Goal: Information Seeking & Learning: Learn about a topic

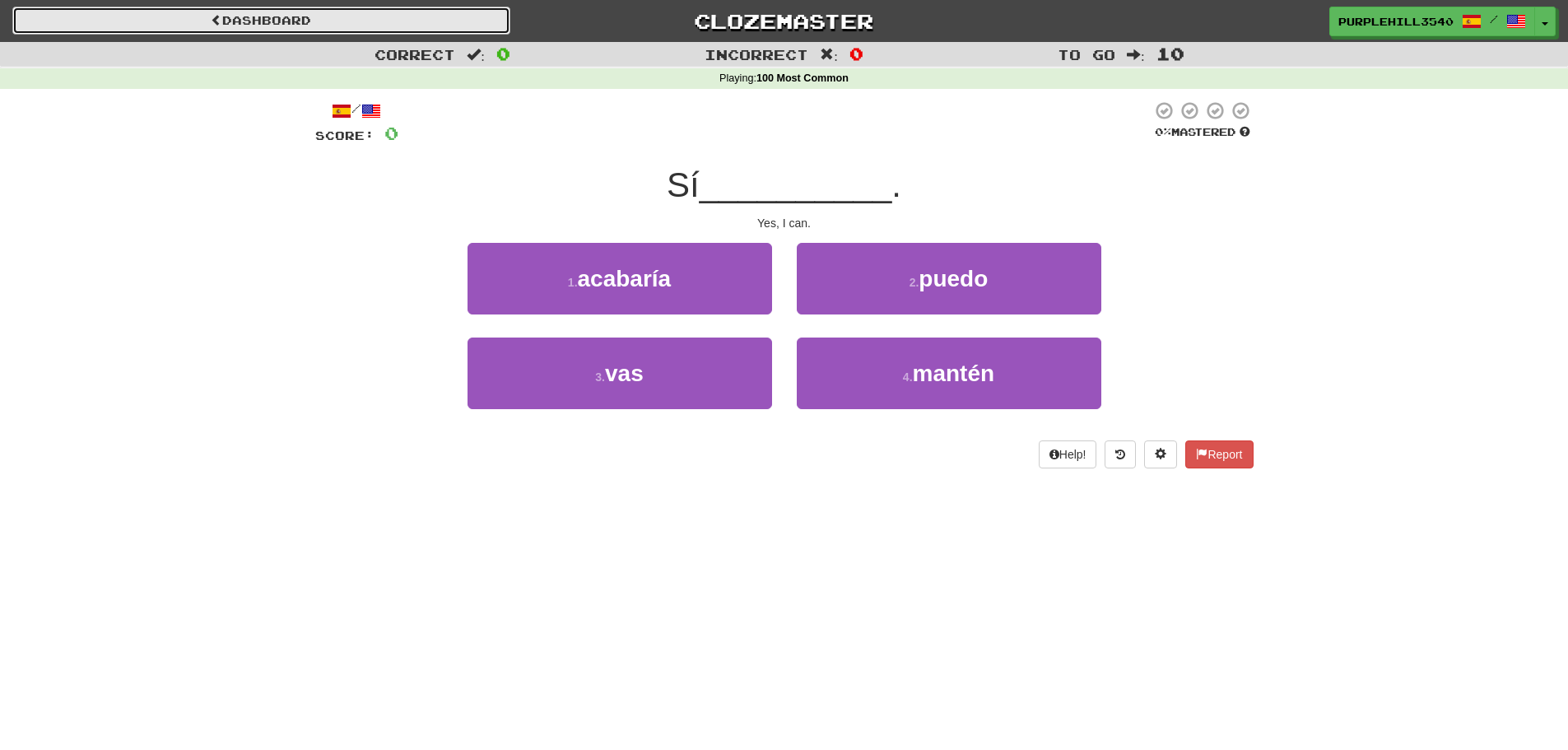
click at [220, 25] on link "Dashboard" at bounding box center [261, 20] width 498 height 28
click at [84, 23] on link "Dashboard" at bounding box center [261, 20] width 498 height 28
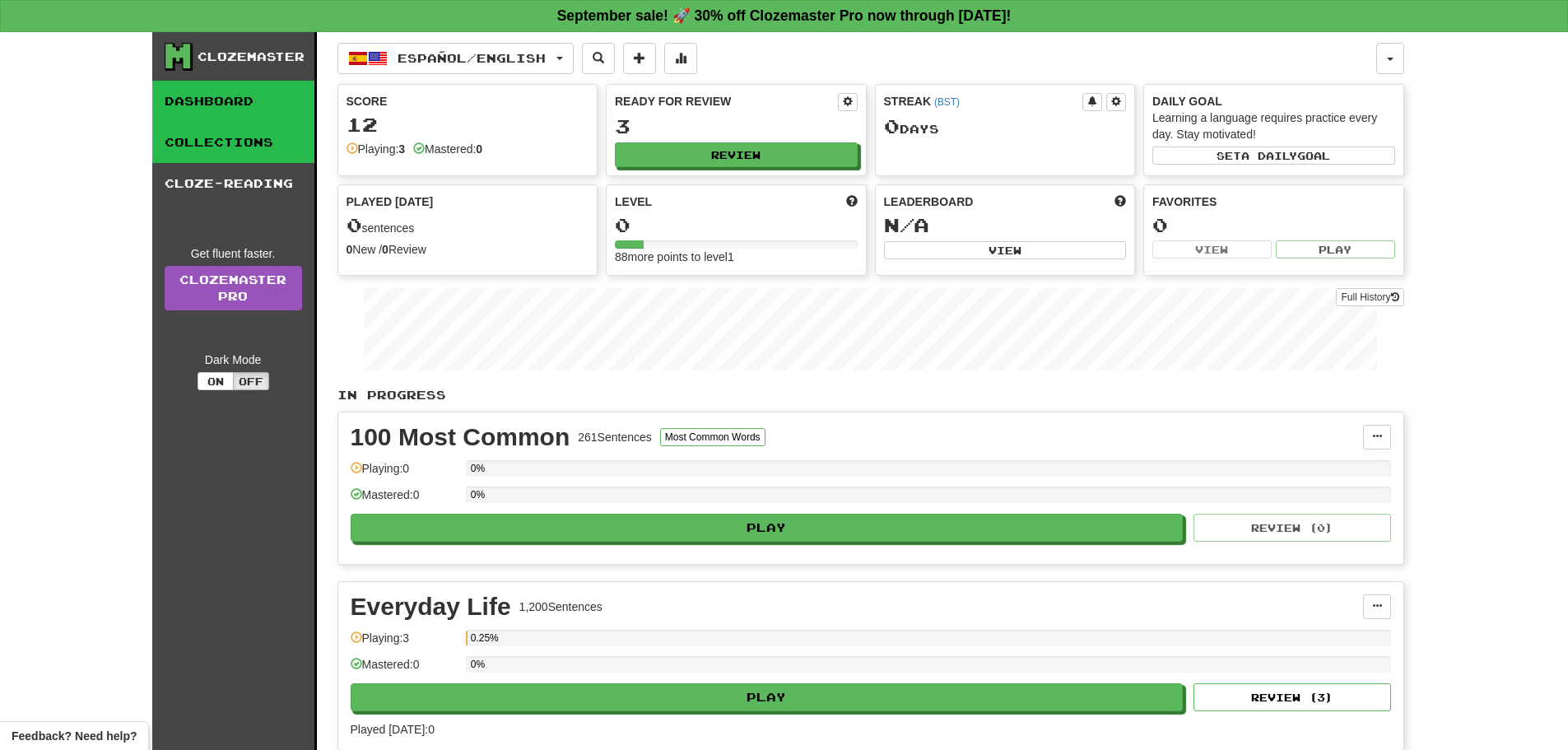
click at [219, 156] on link "Collections" at bounding box center [233, 142] width 162 height 41
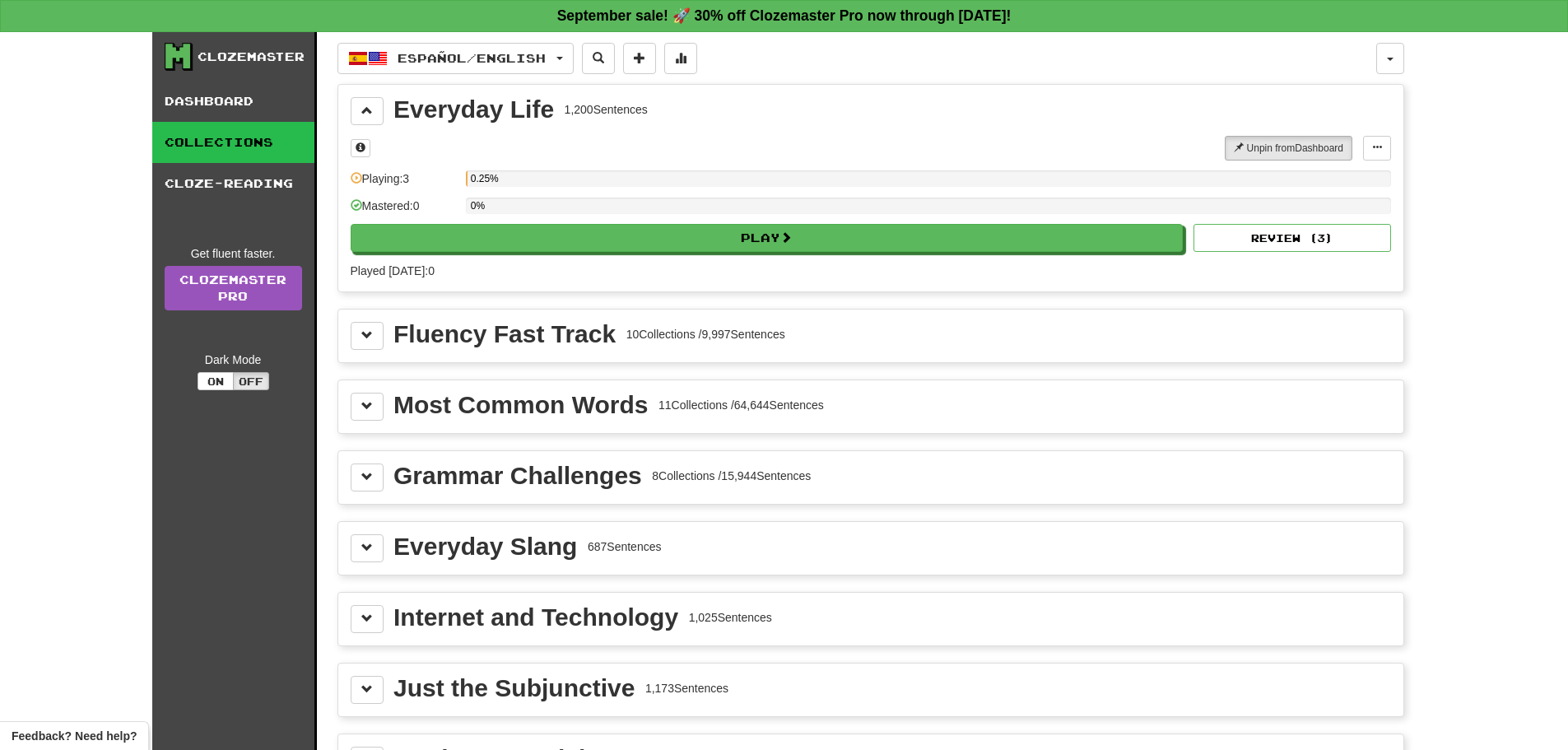
click at [497, 418] on div "Most Common Words 11 Collections / 64,644 Sentences" at bounding box center [871, 406] width 1040 height 28
click at [378, 397] on button at bounding box center [367, 406] width 33 height 28
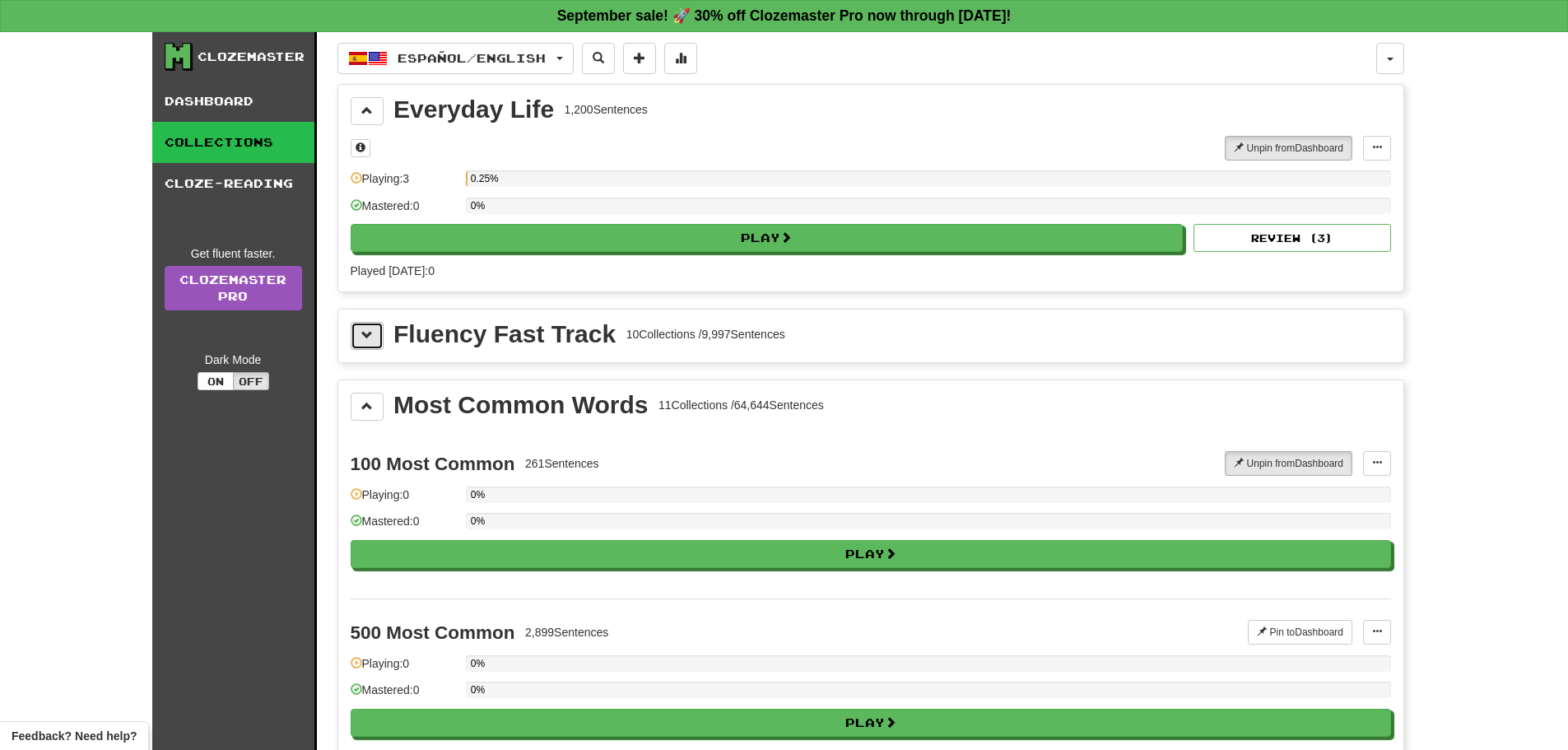
click at [368, 344] on button at bounding box center [367, 336] width 33 height 28
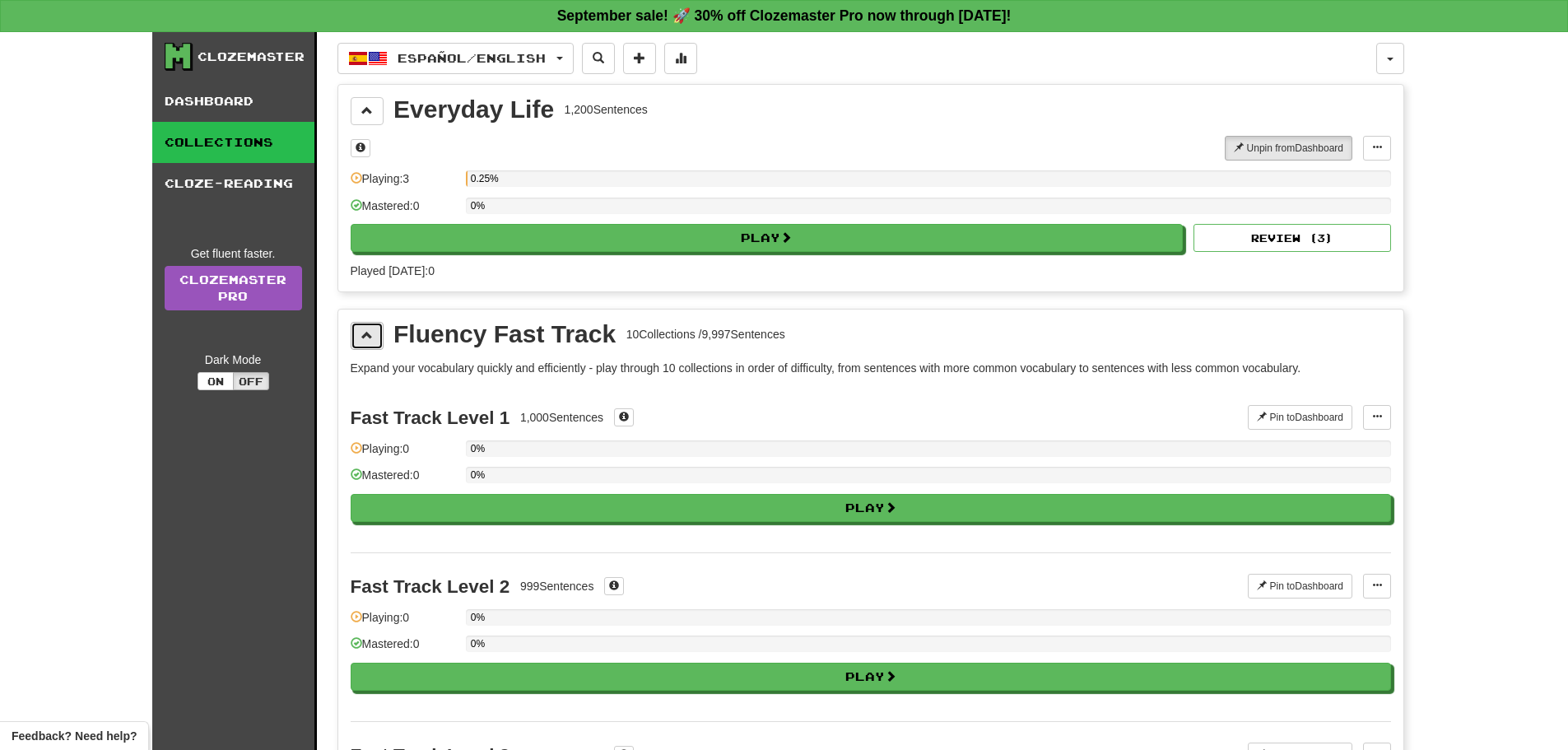
click at [368, 344] on button at bounding box center [367, 336] width 33 height 28
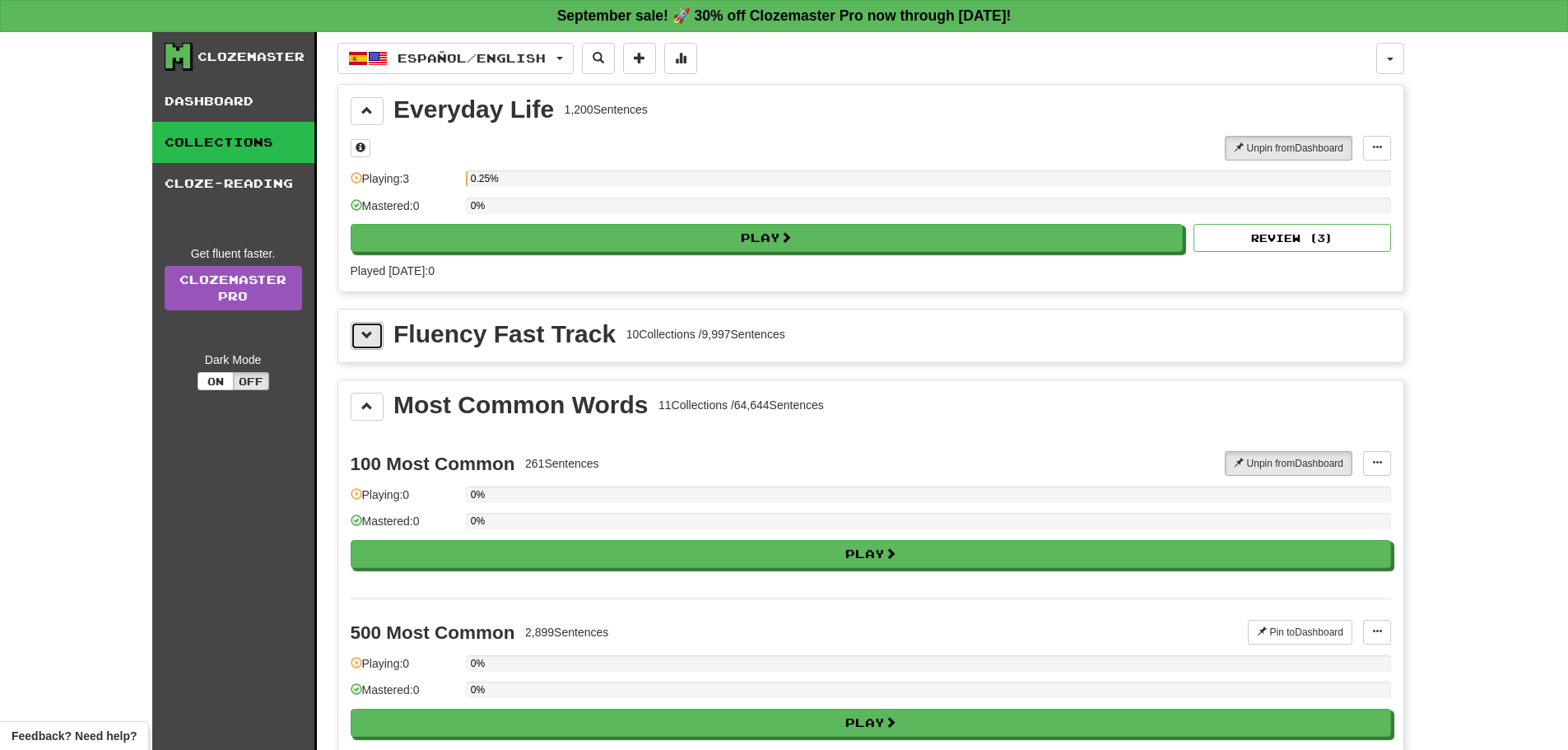
click at [368, 344] on button at bounding box center [367, 336] width 33 height 28
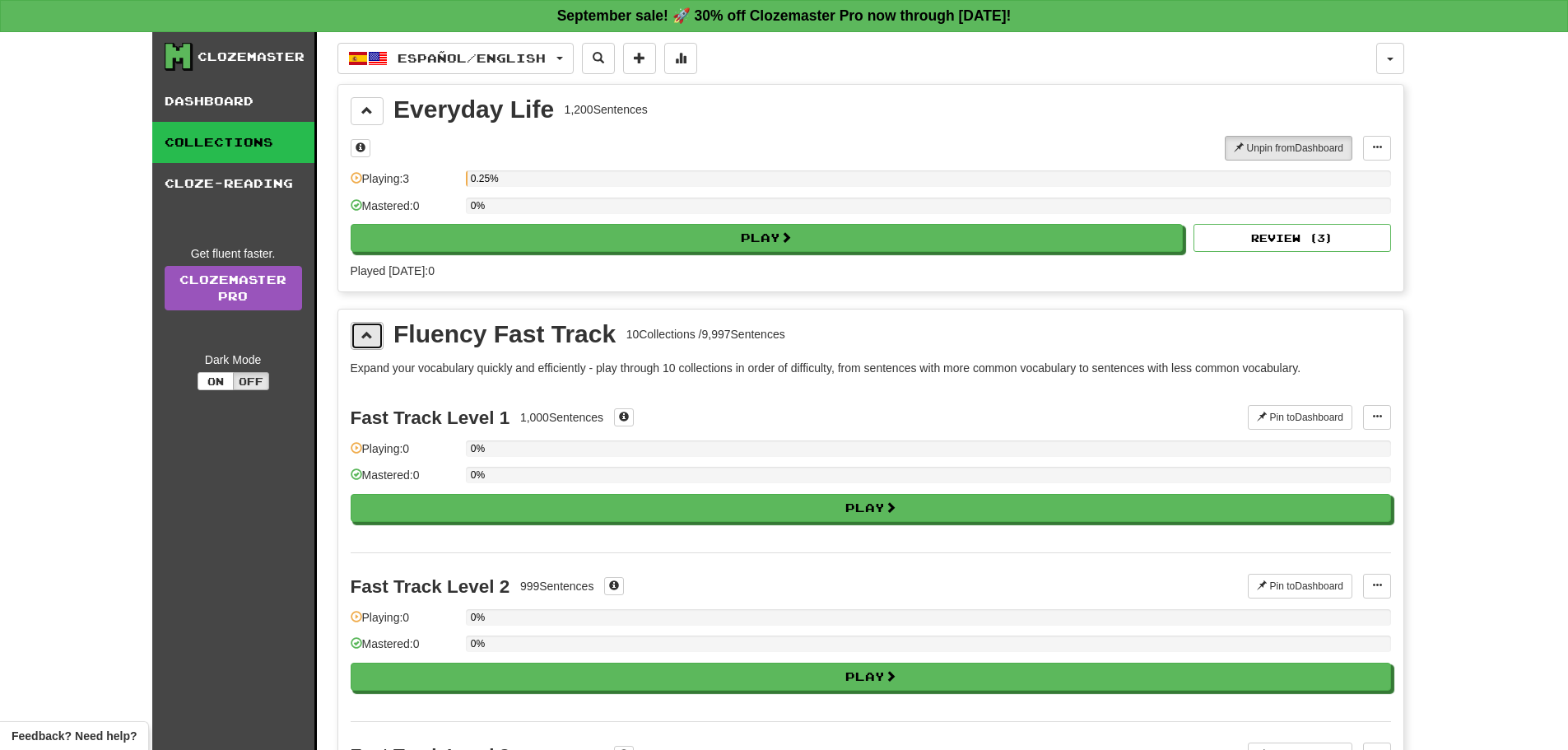
click at [368, 344] on button at bounding box center [367, 336] width 33 height 28
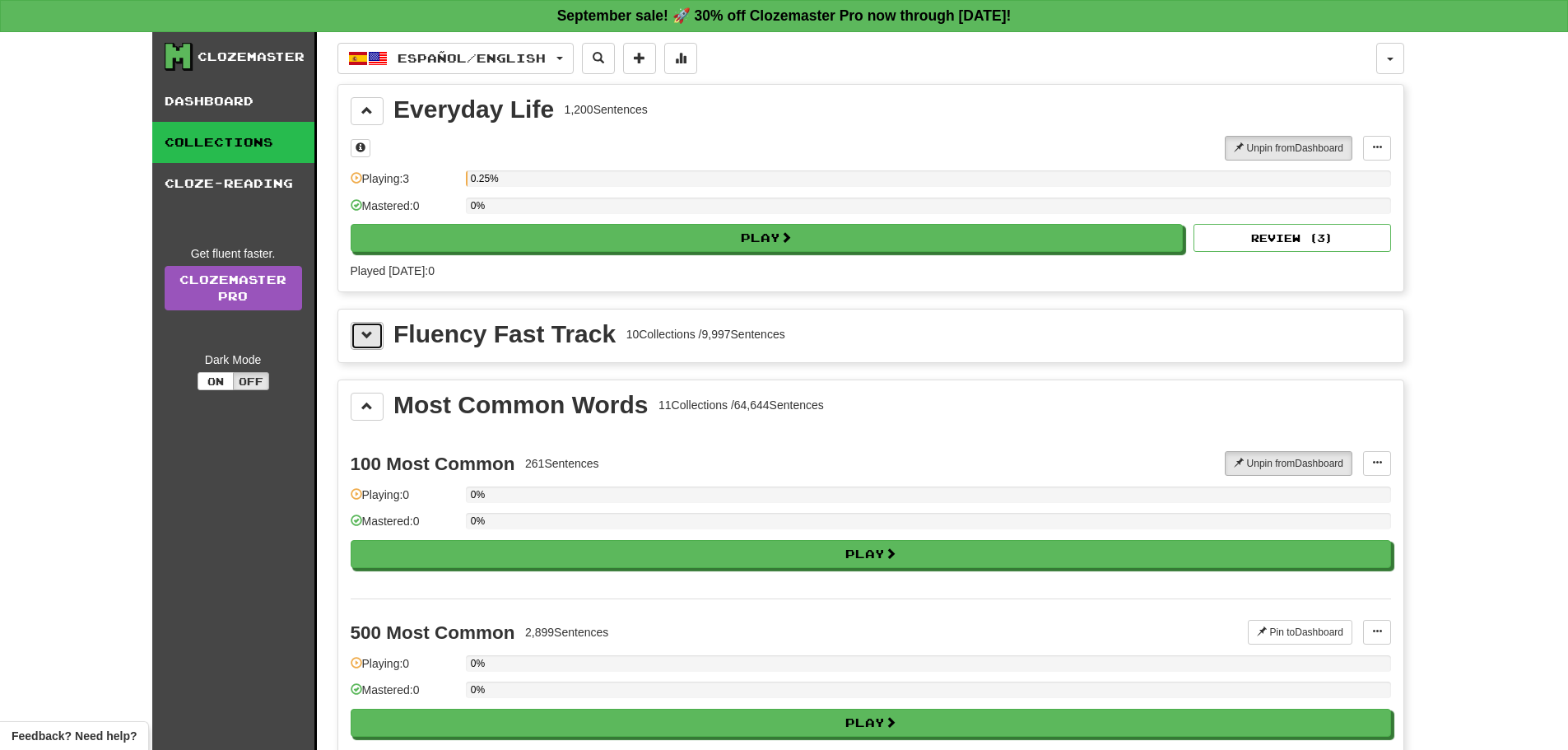
click at [368, 344] on button at bounding box center [367, 336] width 33 height 28
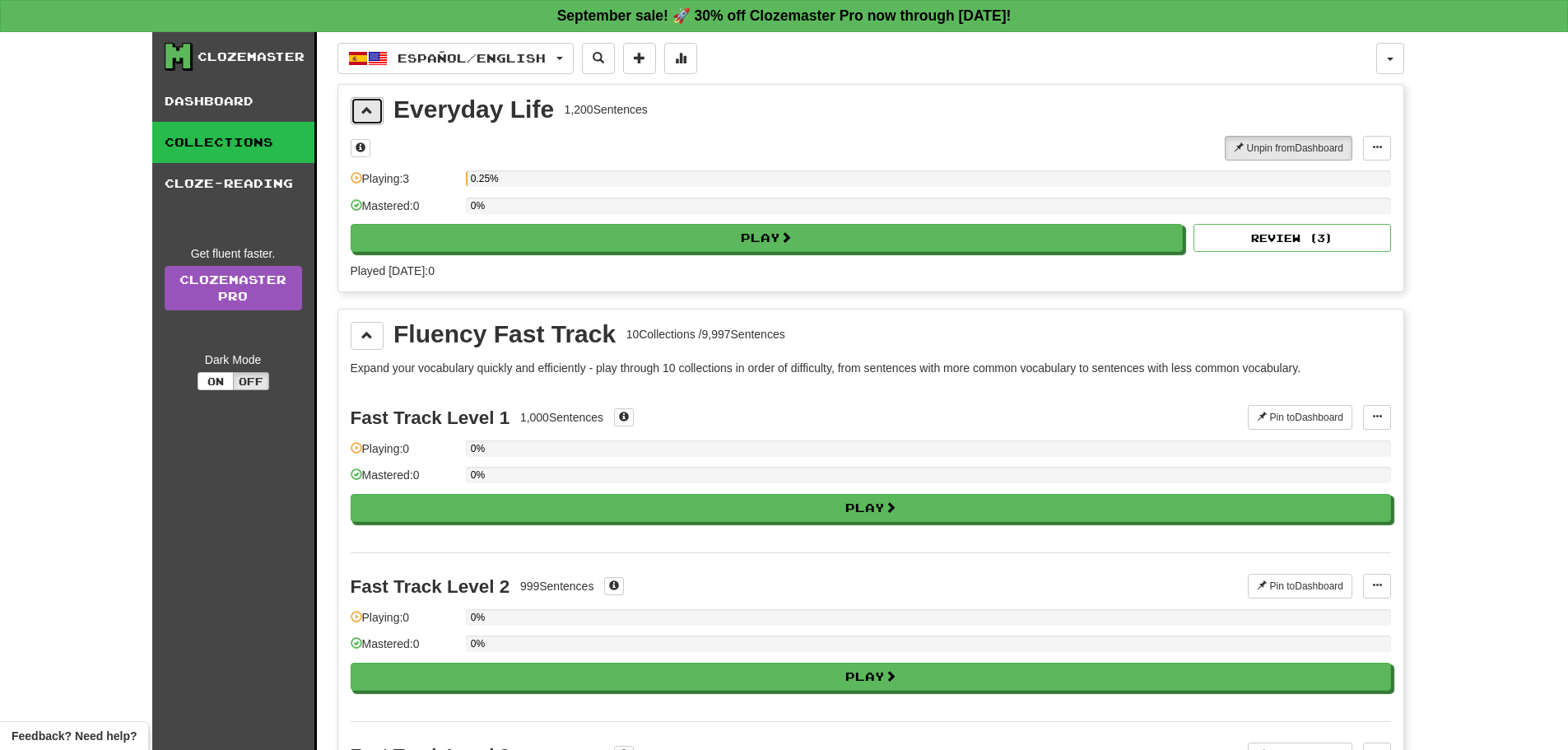
click at [361, 113] on span at bounding box center [367, 110] width 11 height 11
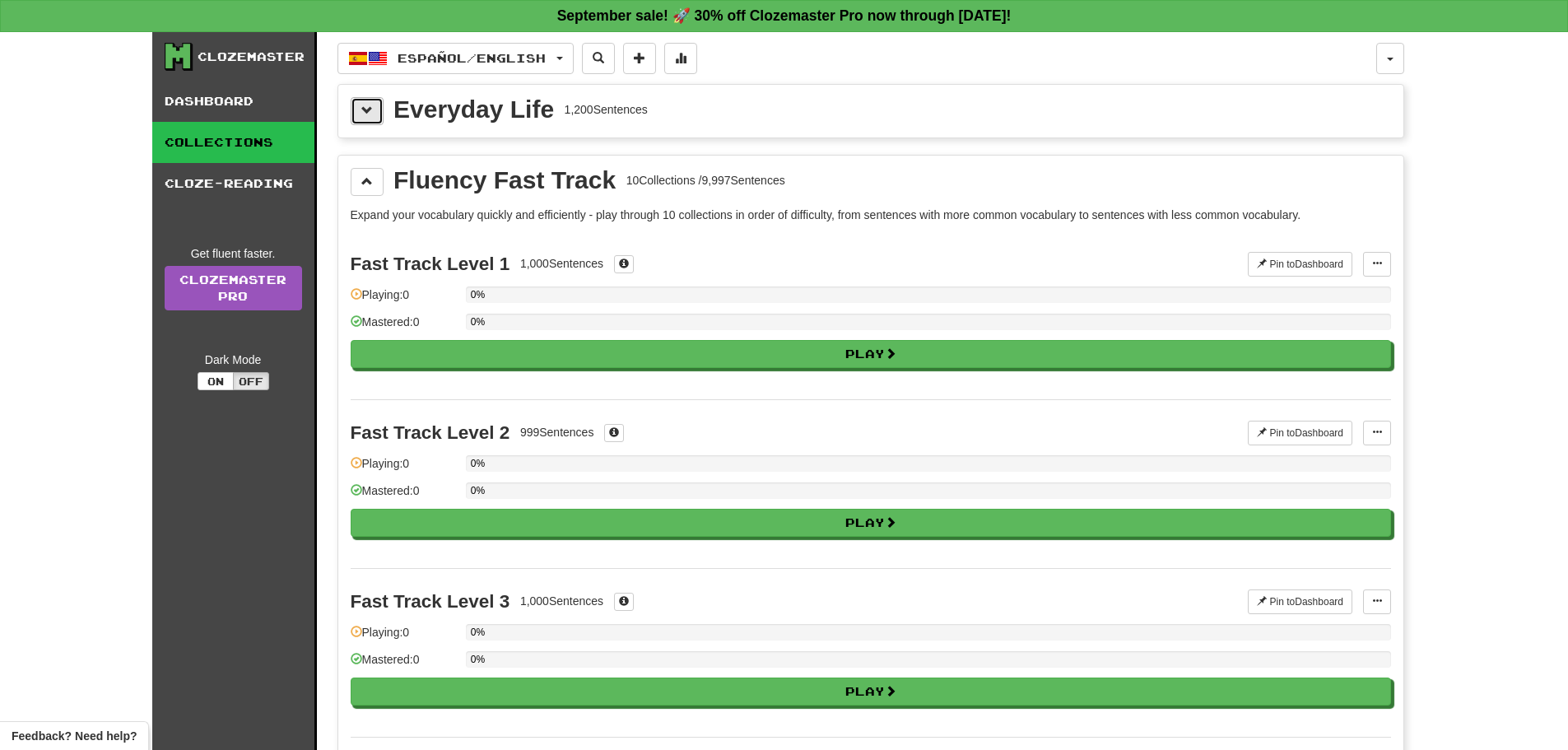
click at [361, 113] on span at bounding box center [367, 110] width 11 height 11
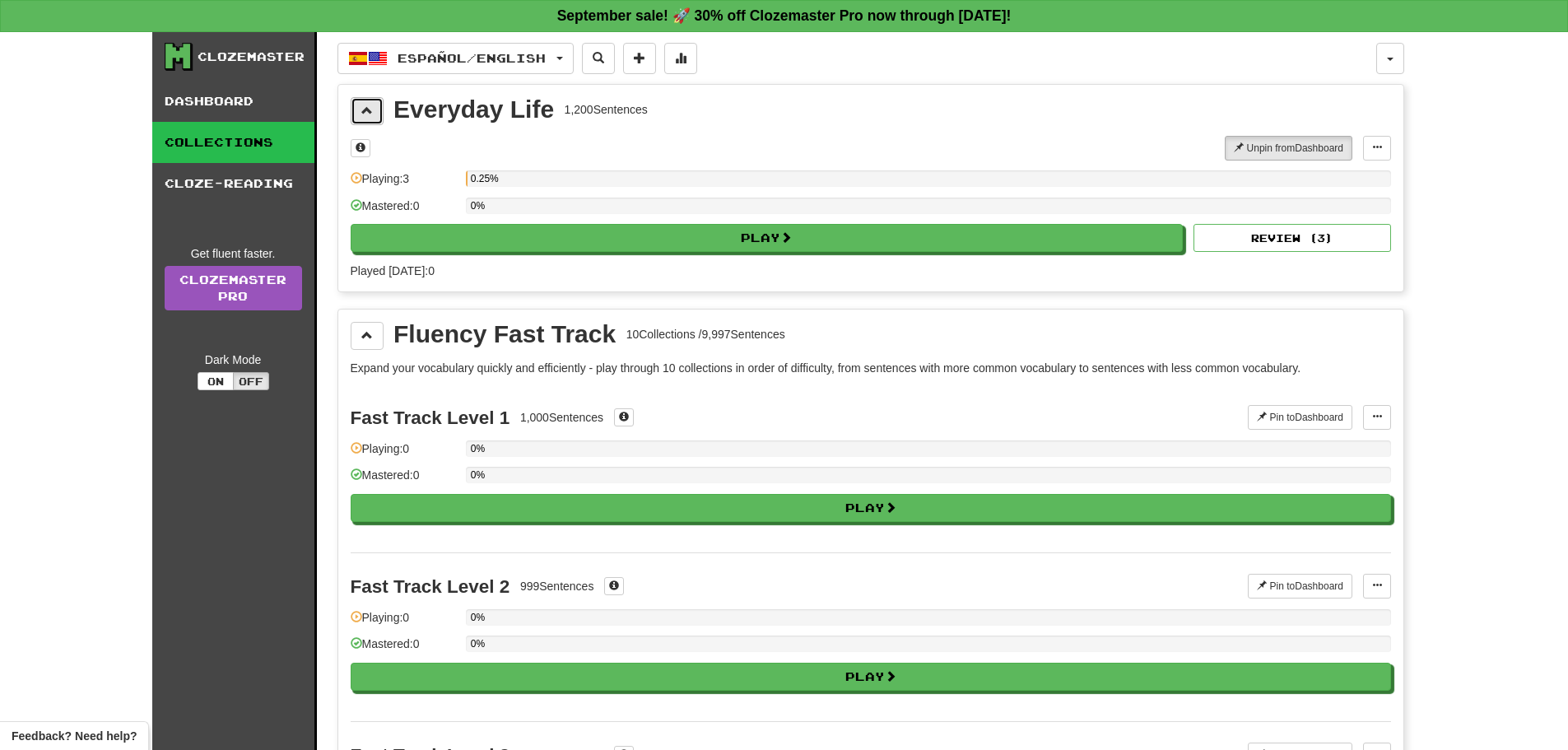
click at [362, 113] on span at bounding box center [367, 110] width 11 height 11
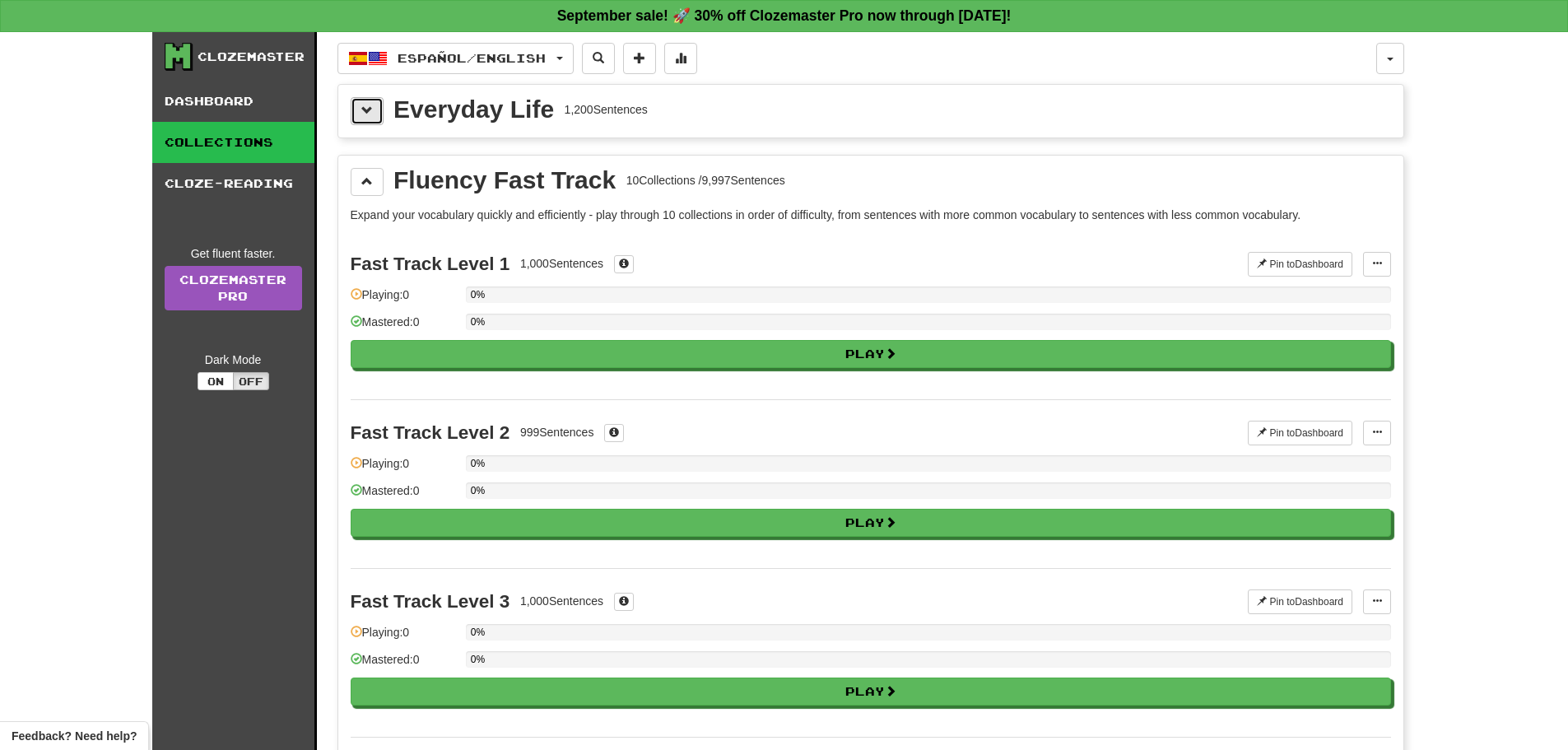
click at [362, 113] on span at bounding box center [367, 110] width 11 height 11
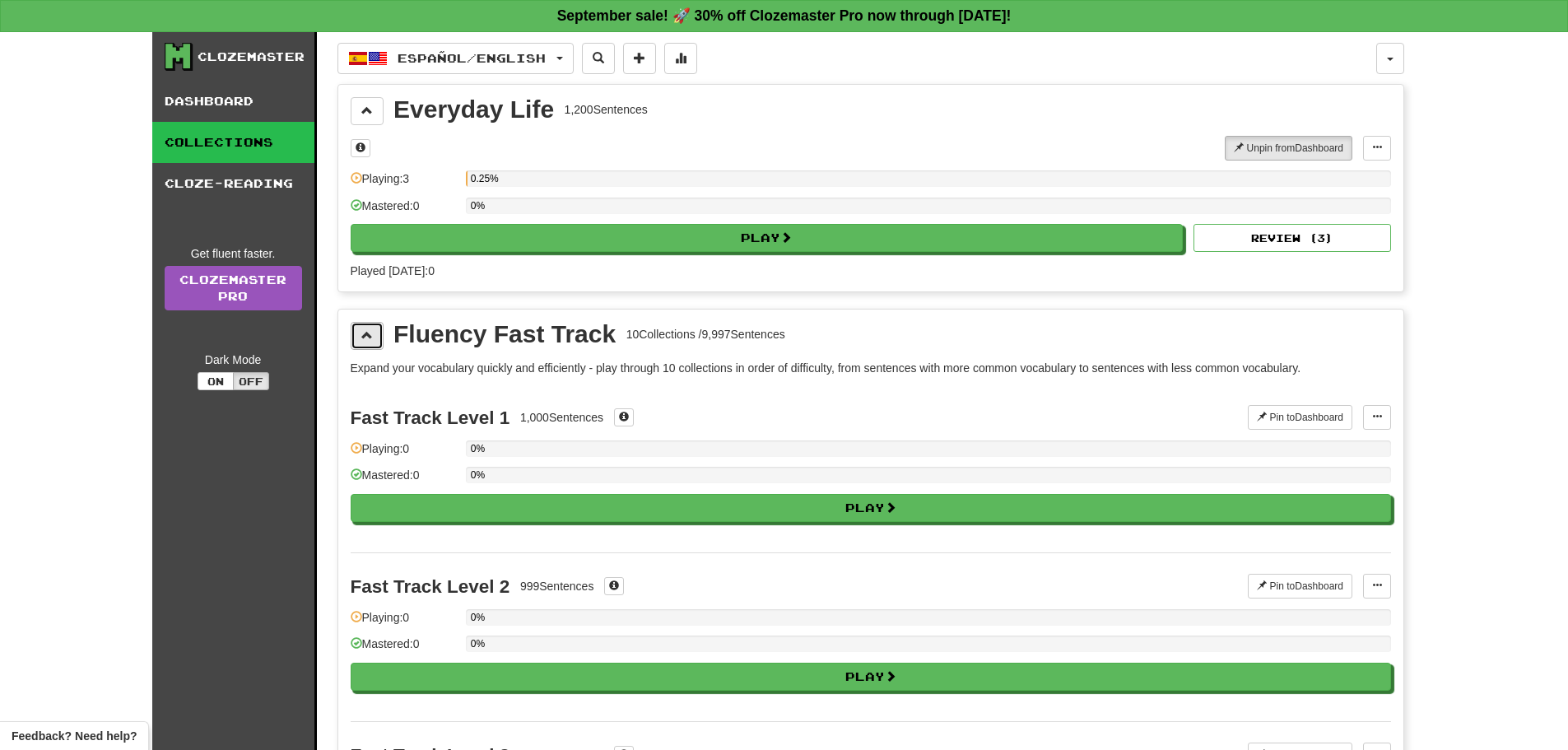
click at [367, 346] on button at bounding box center [367, 336] width 33 height 28
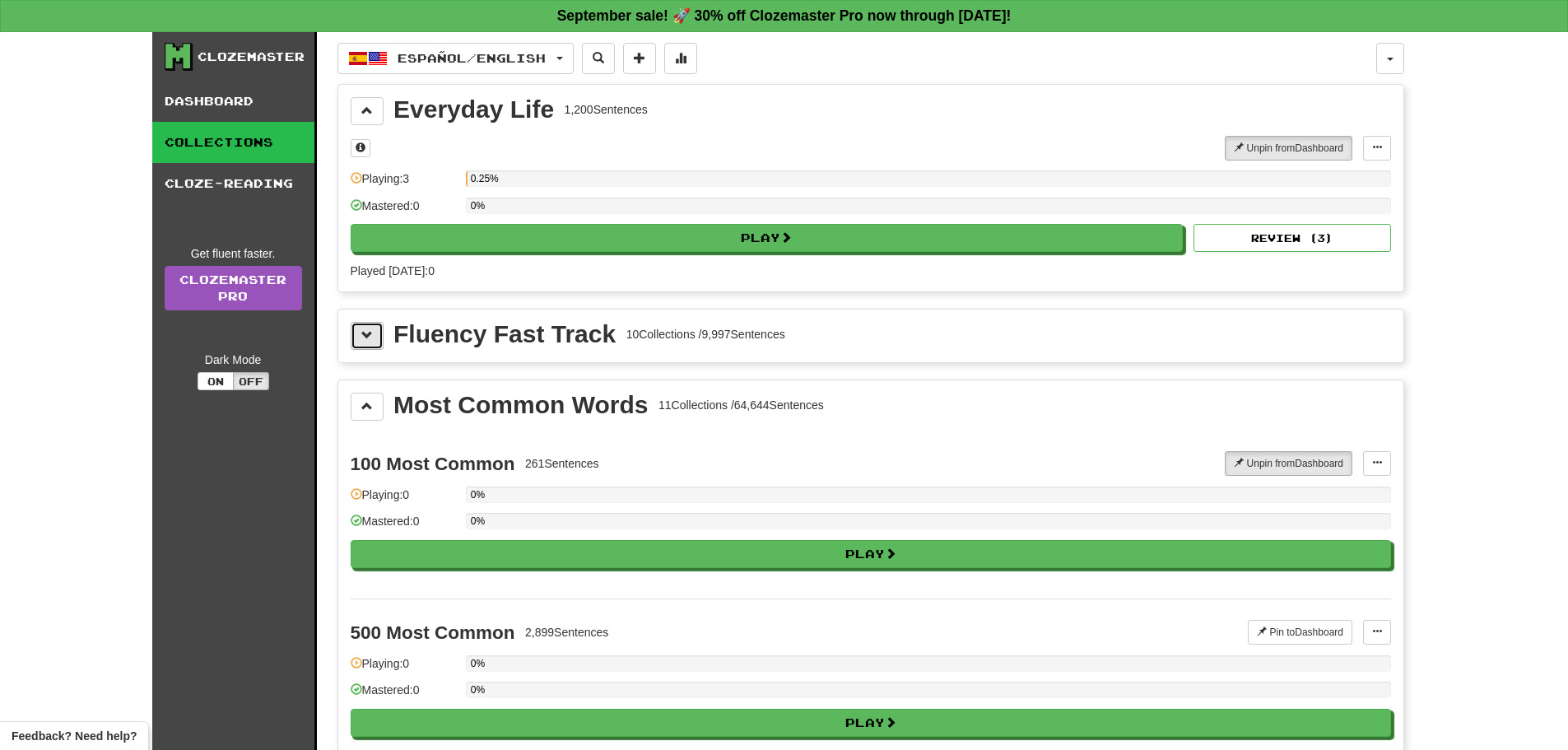
click at [367, 346] on button at bounding box center [367, 336] width 33 height 28
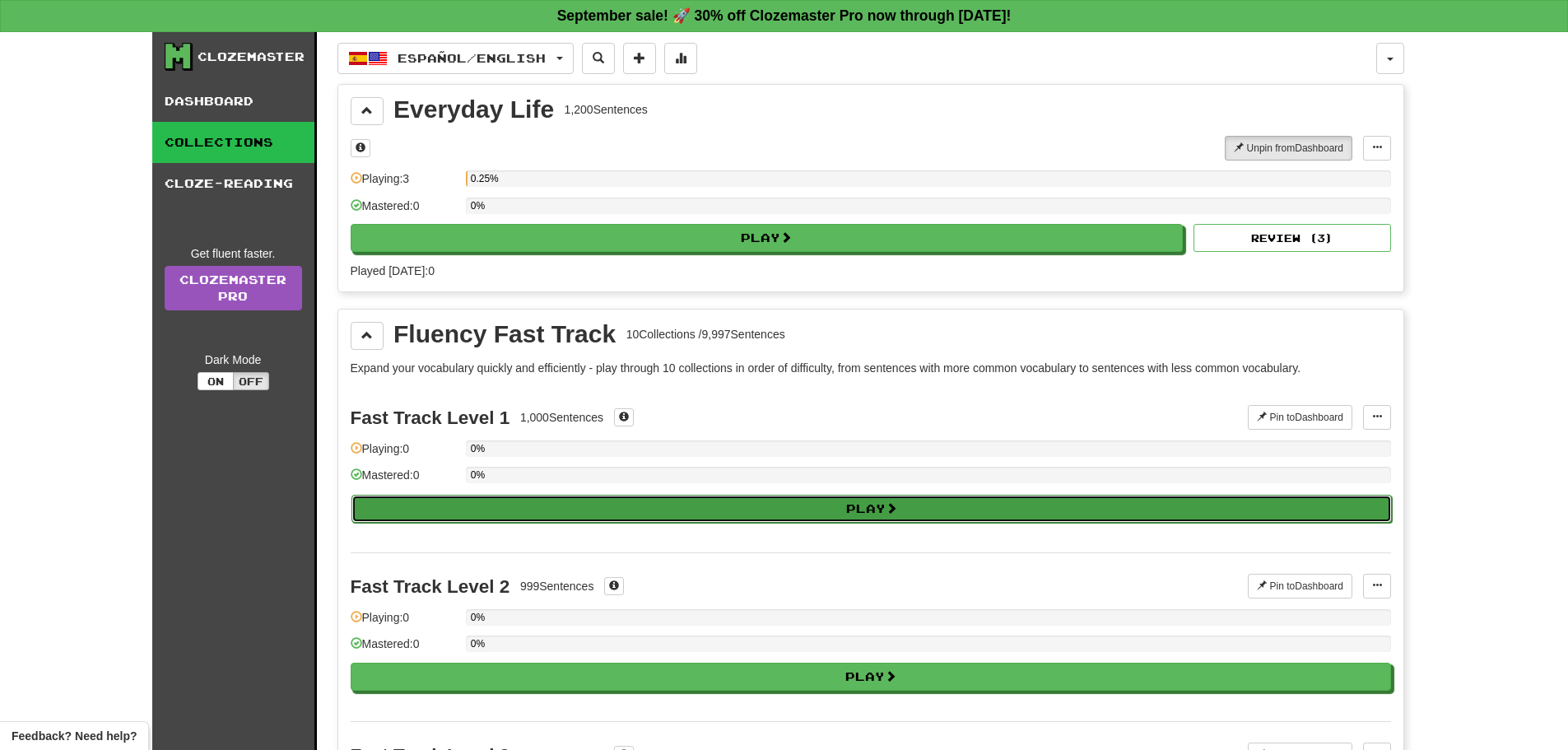
click at [691, 516] on button "Play" at bounding box center [872, 508] width 1040 height 28
select select "**"
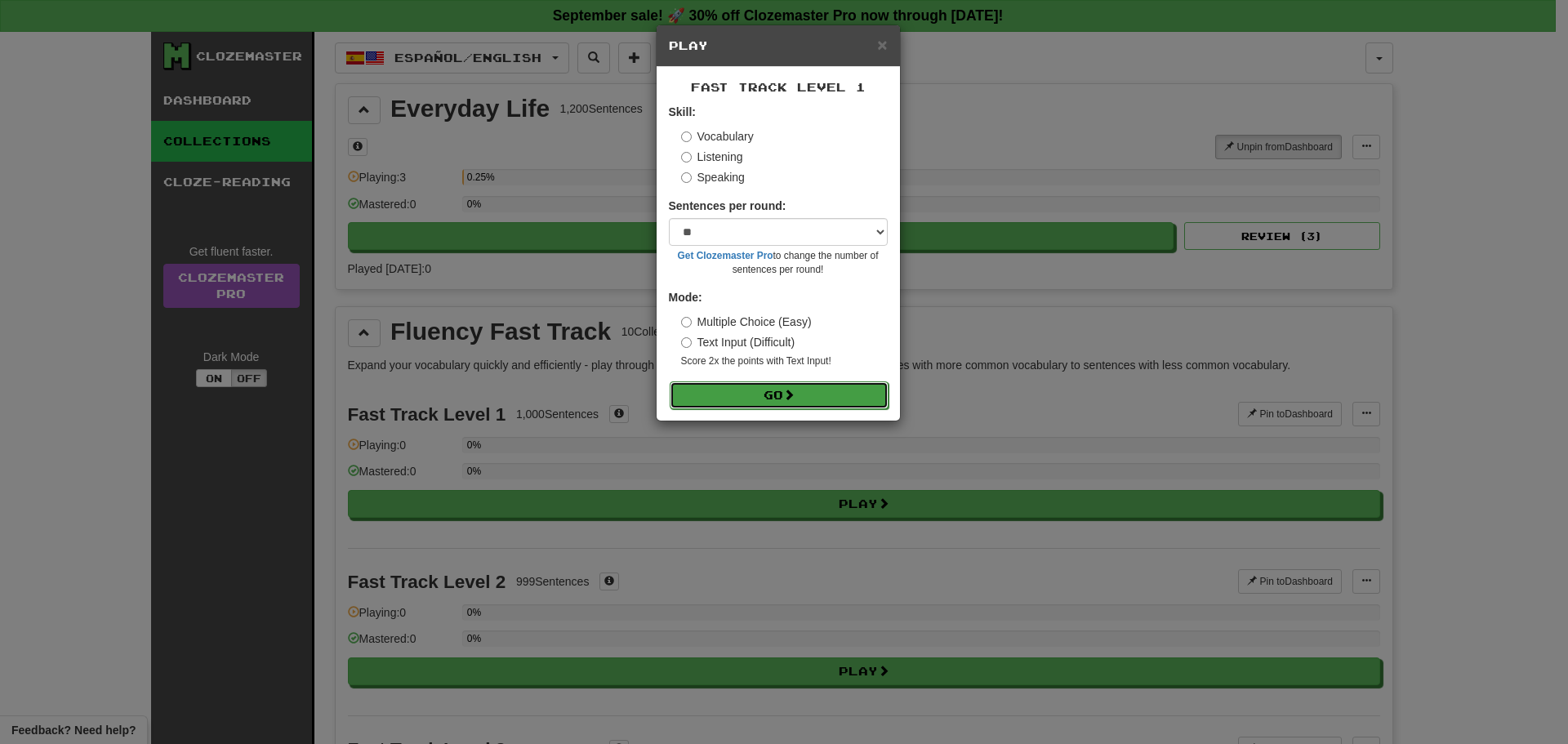
click at [741, 386] on button "Go" at bounding box center [778, 395] width 219 height 28
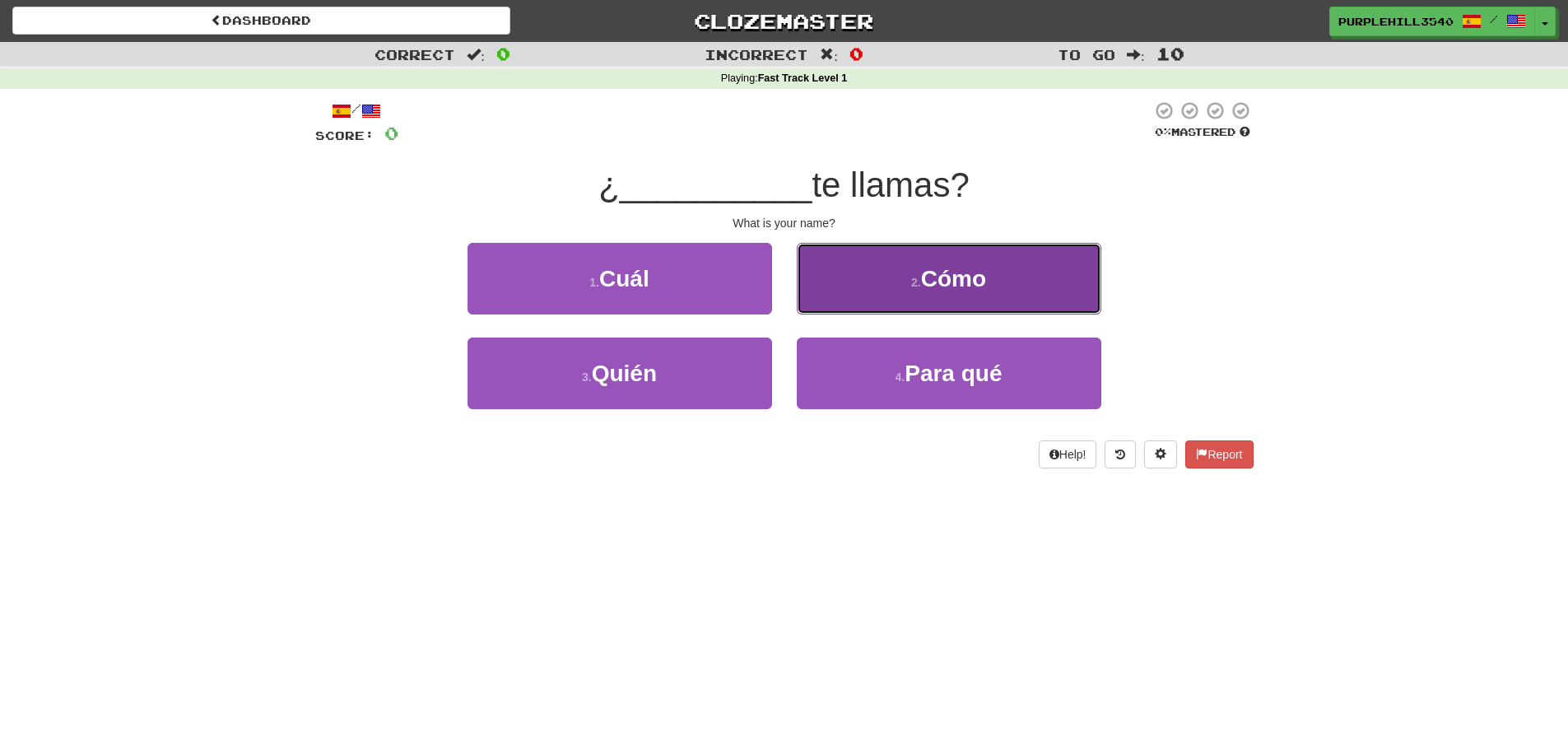
click at [1036, 273] on button "2 . Cómo" at bounding box center [949, 278] width 304 height 71
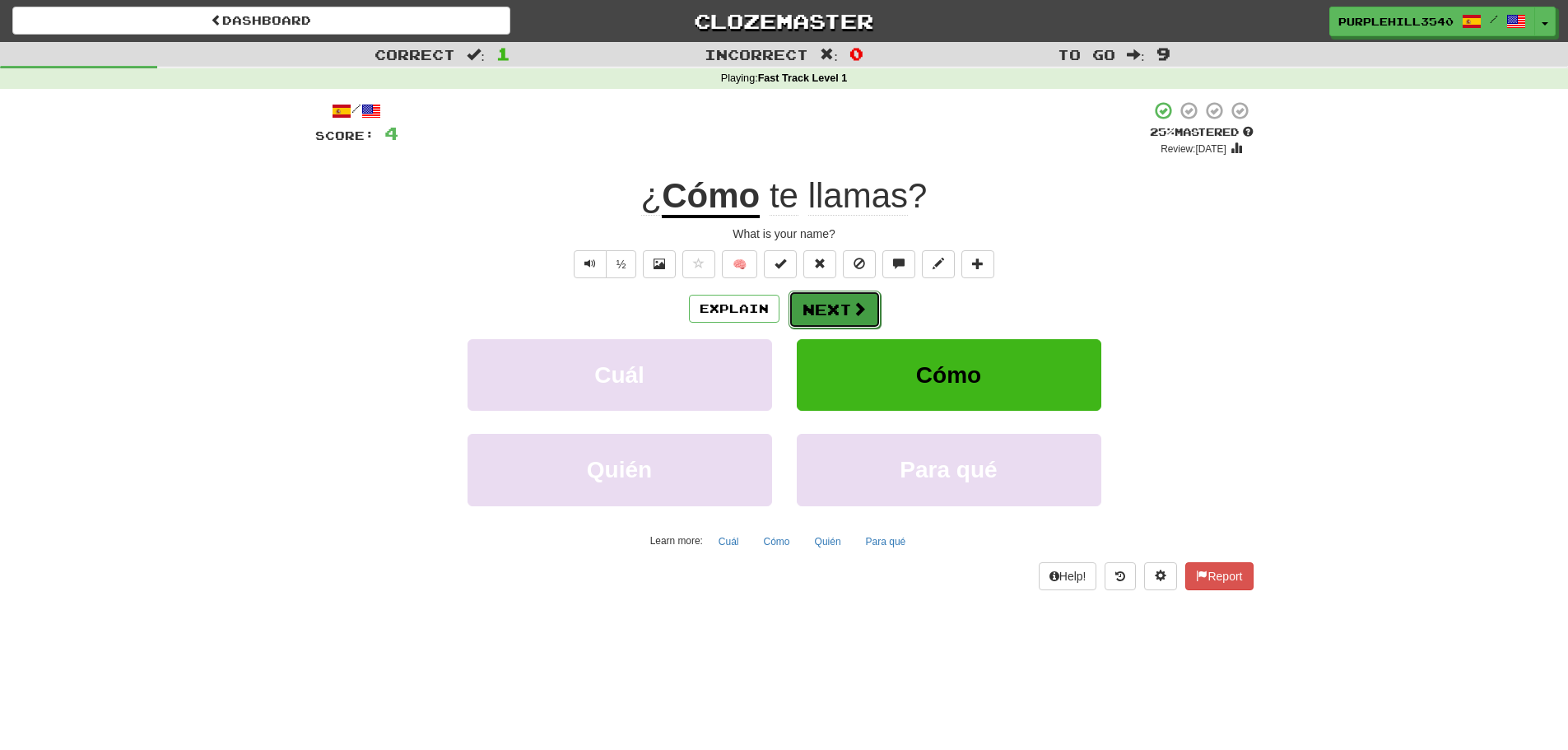
click at [802, 301] on button "Next" at bounding box center [835, 309] width 92 height 38
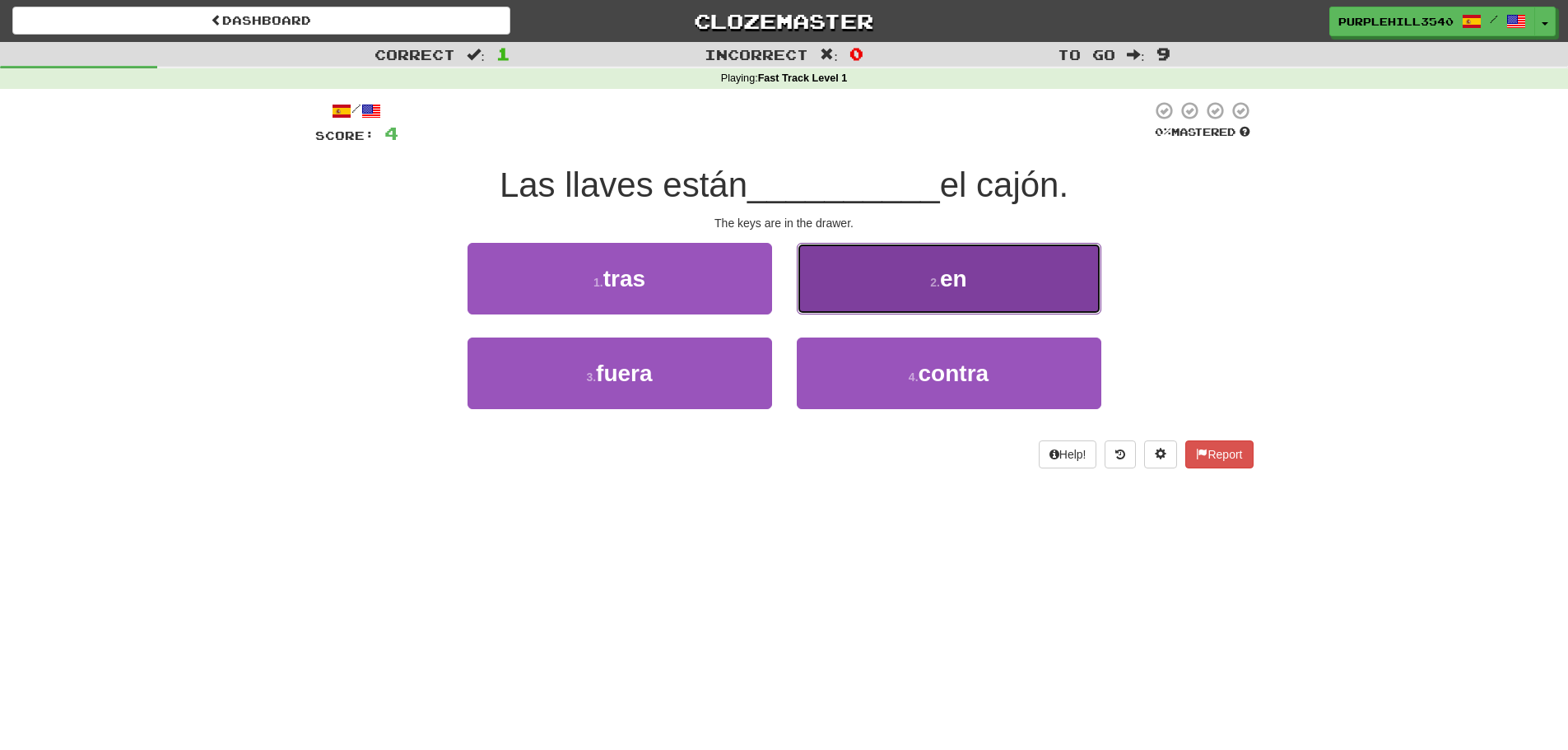
click at [936, 302] on button "2 . en" at bounding box center [949, 278] width 304 height 71
